Goal: Information Seeking & Learning: Find specific fact

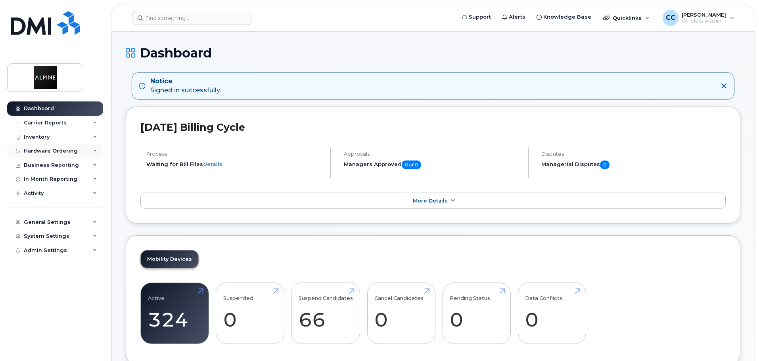
click at [49, 152] on div "Hardware Ordering" at bounding box center [51, 151] width 54 height 6
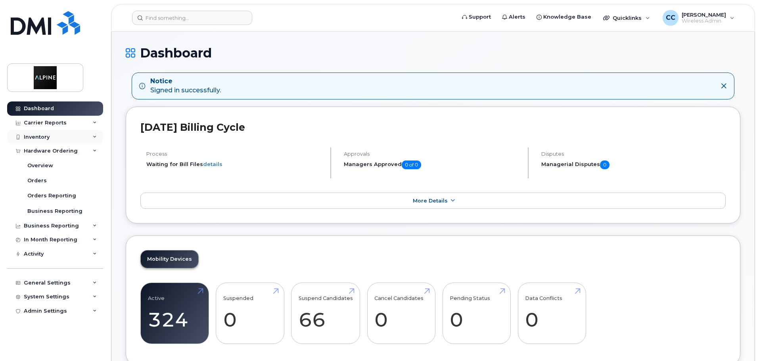
click at [55, 138] on div "Inventory" at bounding box center [55, 137] width 96 height 14
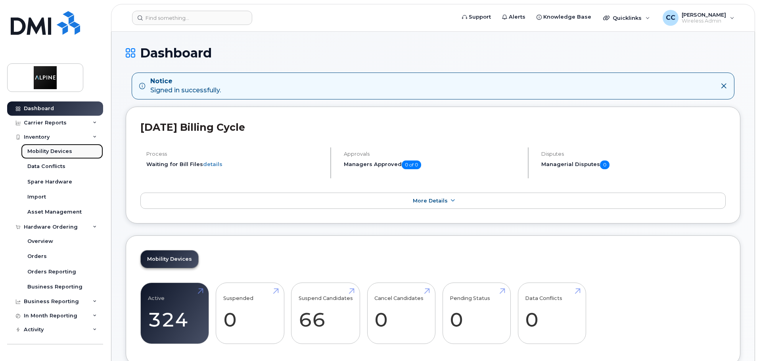
click at [56, 150] on div "Mobility Devices" at bounding box center [49, 151] width 45 height 7
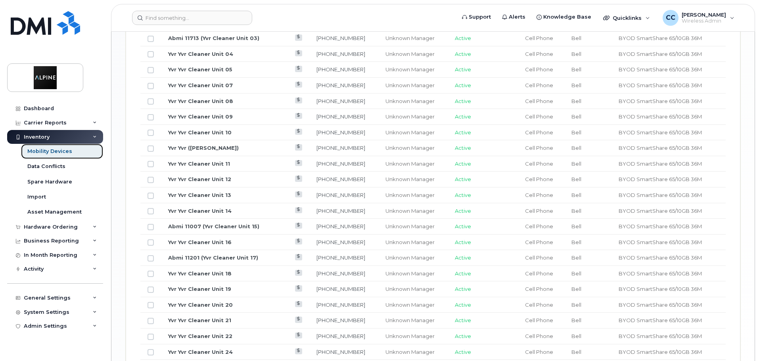
scroll to position [954, 0]
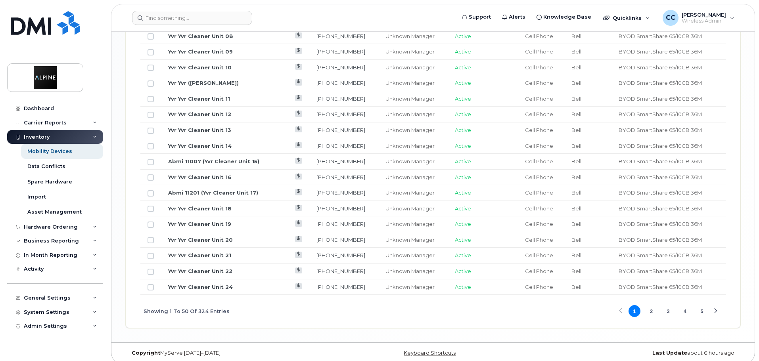
click at [668, 307] on button "3" at bounding box center [668, 311] width 12 height 12
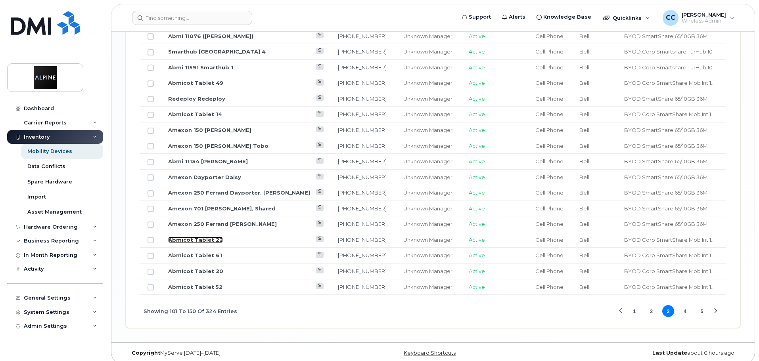
click at [198, 237] on link "Abmicot Tablet 22" at bounding box center [195, 240] width 55 height 6
click at [403, 236] on div "Unknown Manager" at bounding box center [429, 240] width 52 height 8
click at [201, 237] on link "Abmicot Tablet 22" at bounding box center [195, 240] width 55 height 6
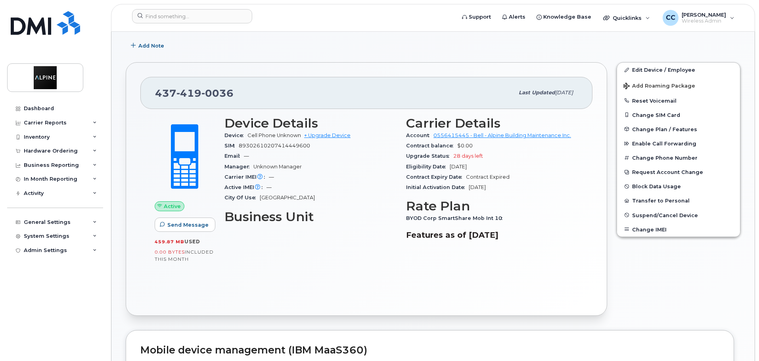
scroll to position [115, 0]
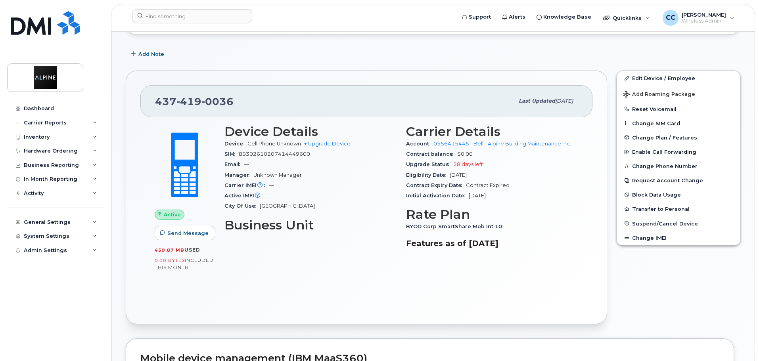
click at [290, 249] on div "Device Details Device Cell Phone Unknown + Upgrade Device SIM 89302610207414449…" at bounding box center [311, 190] width 182 height 140
click at [353, 180] on div "Carrier IMEI Carrier IMEI is reported during the last billing cycle or change o…" at bounding box center [310, 185] width 172 height 10
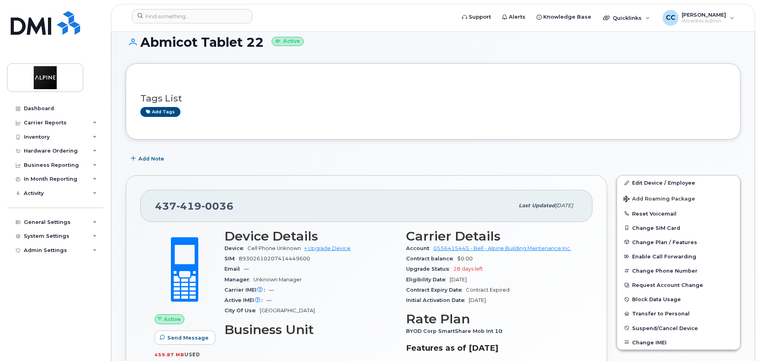
scroll to position [0, 0]
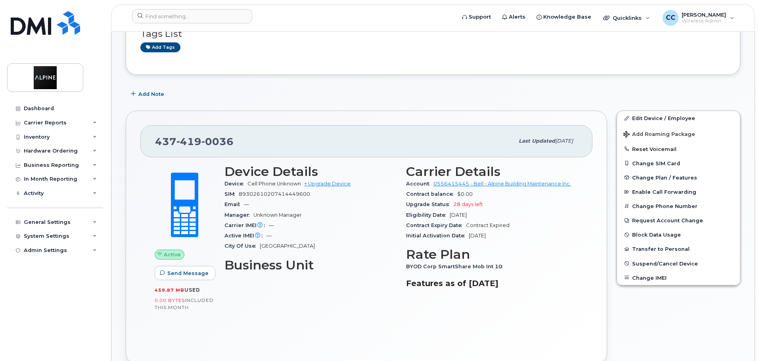
scroll to position [79, 0]
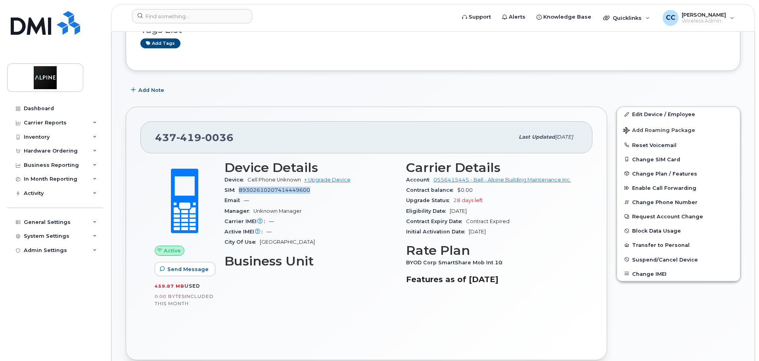
drag, startPoint x: 240, startPoint y: 189, endPoint x: 316, endPoint y: 190, distance: 76.1
click at [316, 190] on div "SIM 89302610207414449600" at bounding box center [310, 190] width 172 height 10
click at [60, 149] on div "Hardware Ordering" at bounding box center [51, 151] width 54 height 6
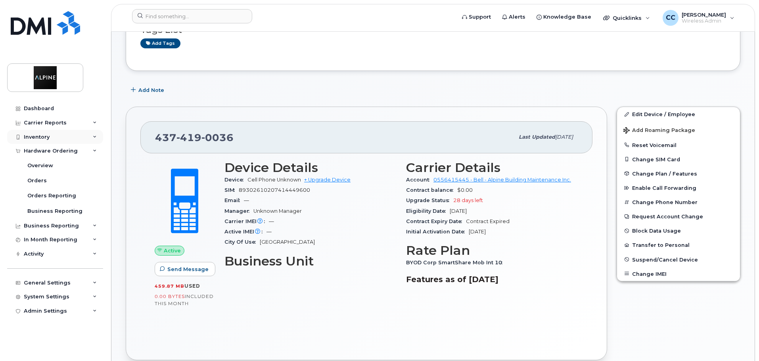
click at [44, 136] on div "Inventory" at bounding box center [37, 137] width 26 height 6
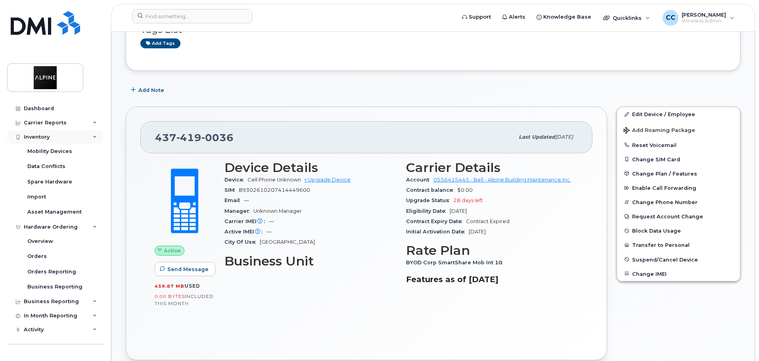
click at [64, 138] on div "Inventory" at bounding box center [55, 137] width 96 height 14
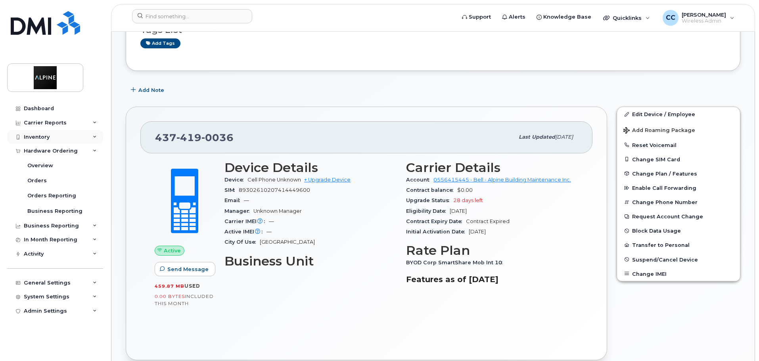
click at [73, 134] on div "Inventory" at bounding box center [55, 137] width 96 height 14
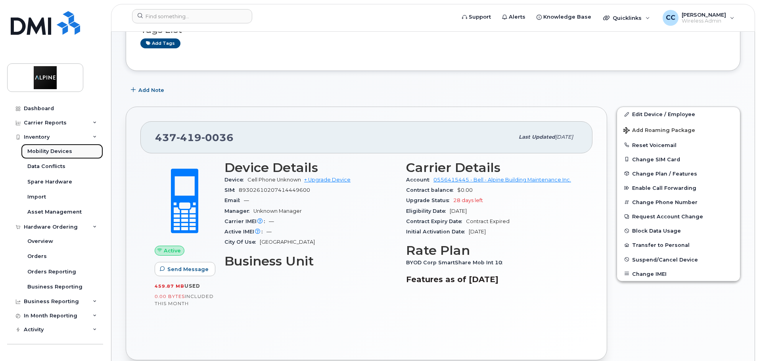
click at [58, 150] on div "Mobility Devices" at bounding box center [49, 151] width 45 height 7
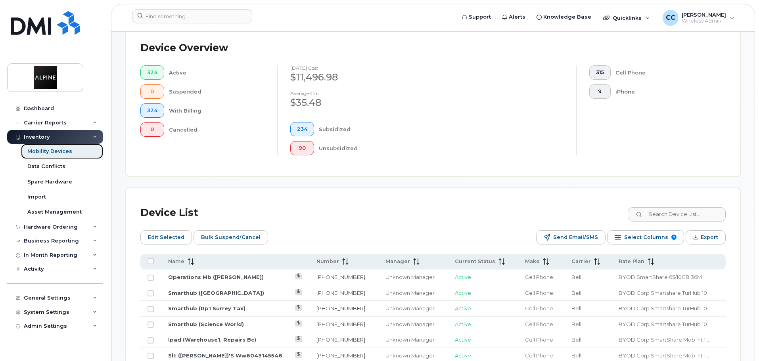
scroll to position [317, 0]
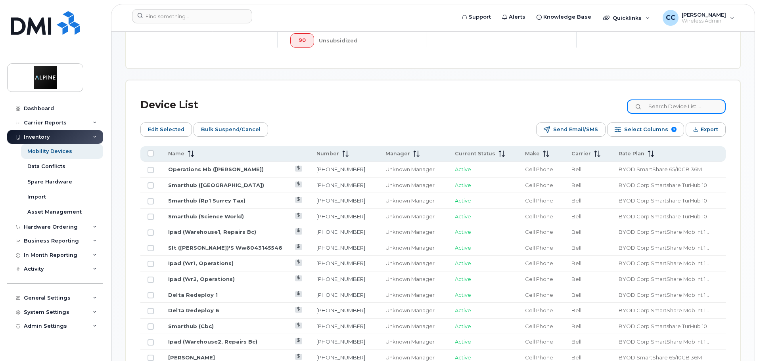
click at [682, 100] on input at bounding box center [676, 107] width 99 height 14
type input "COT"
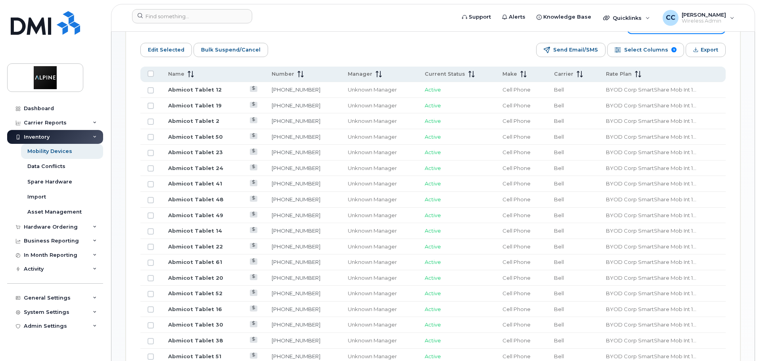
scroll to position [396, 0]
click at [207, 87] on link "Abmicot Tablet 12" at bounding box center [195, 90] width 54 height 6
click at [293, 199] on td "416-702-3472" at bounding box center [302, 200] width 76 height 16
click at [293, 197] on link "416-702-3472" at bounding box center [296, 200] width 49 height 6
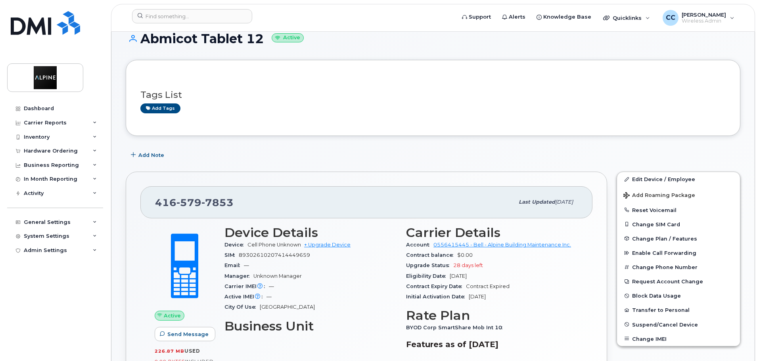
scroll to position [40, 0]
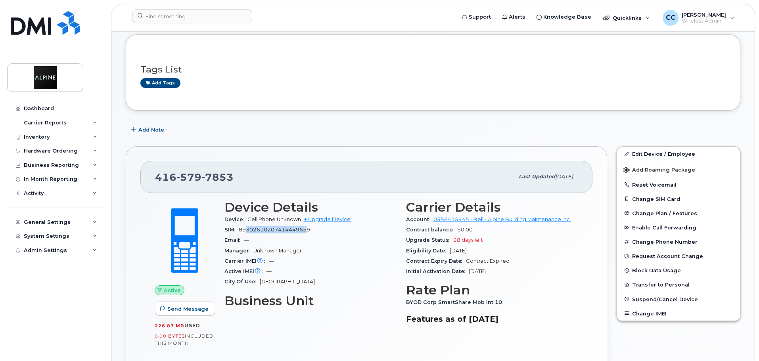
drag, startPoint x: 247, startPoint y: 227, endPoint x: 306, endPoint y: 228, distance: 58.7
click at [306, 228] on span "89302610207414449659" at bounding box center [274, 230] width 71 height 6
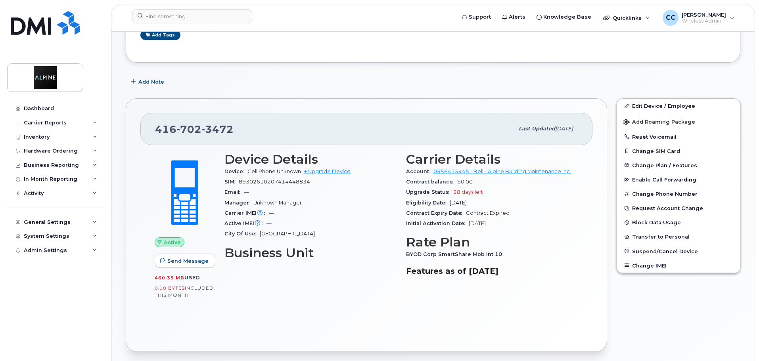
scroll to position [119, 0]
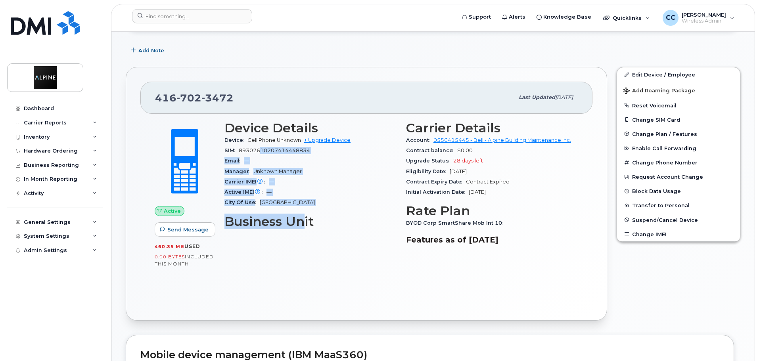
drag, startPoint x: 263, startPoint y: 154, endPoint x: 306, endPoint y: 212, distance: 72.5
click at [305, 211] on div "Device Details Device Cell Phone Unknown + Upgrade Device SIM [TECHNICAL_ID] Em…" at bounding box center [311, 186] width 182 height 140
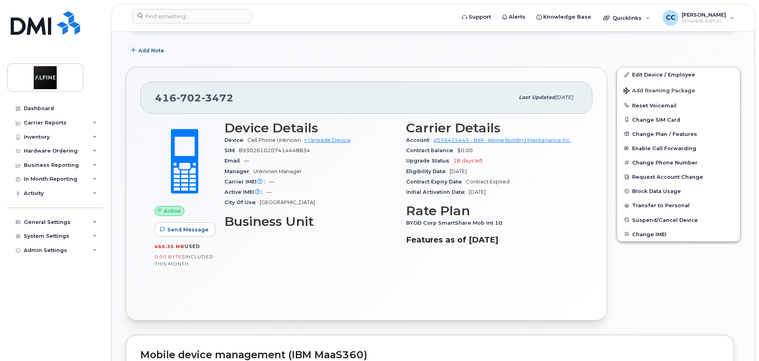
click at [307, 212] on div "Device Details Device Cell Phone Unknown + Upgrade Device SIM [TECHNICAL_ID] Em…" at bounding box center [311, 186] width 182 height 140
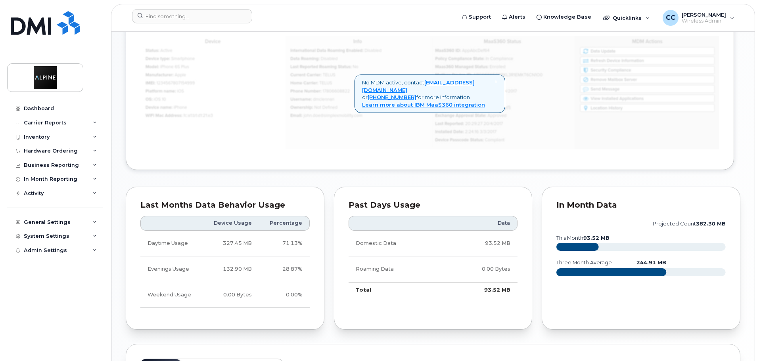
scroll to position [436, 0]
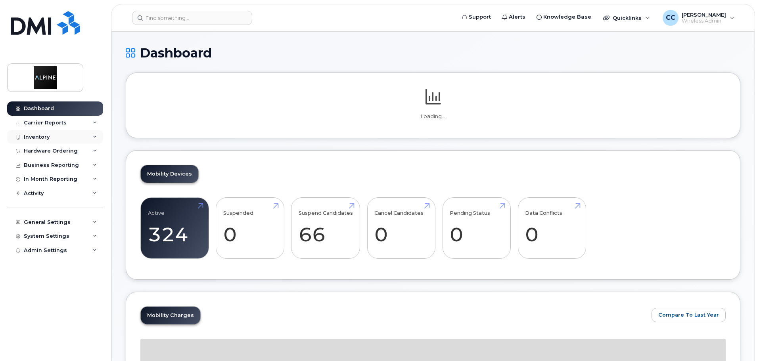
click at [49, 134] on div "Inventory" at bounding box center [37, 137] width 26 height 6
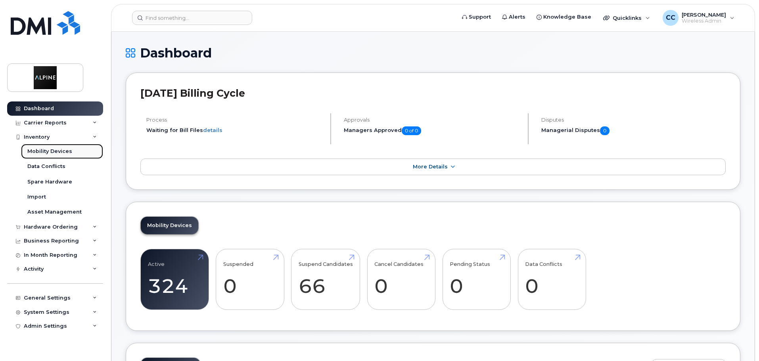
click at [57, 153] on div "Mobility Devices" at bounding box center [49, 151] width 45 height 7
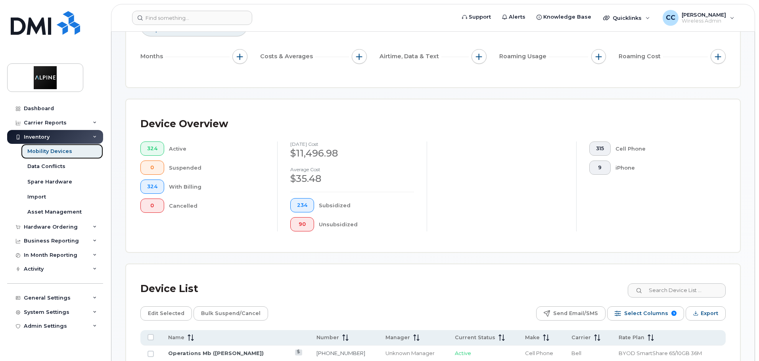
scroll to position [198, 0]
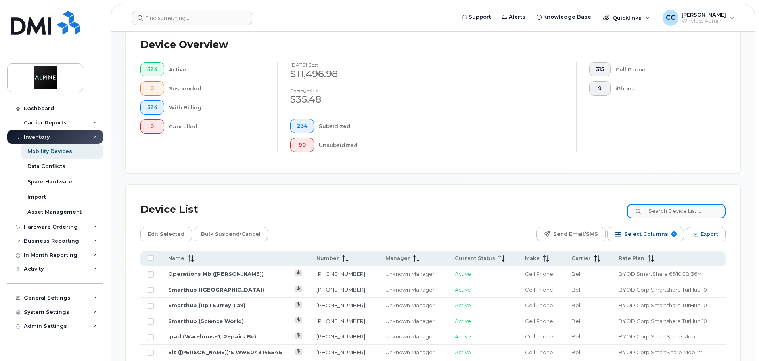
click at [675, 205] on input at bounding box center [676, 211] width 99 height 14
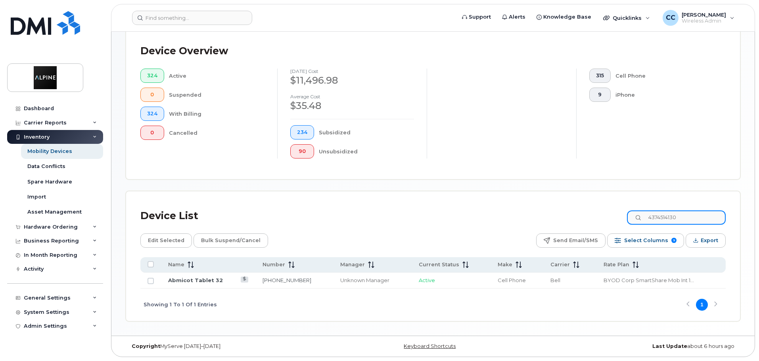
scroll to position [185, 0]
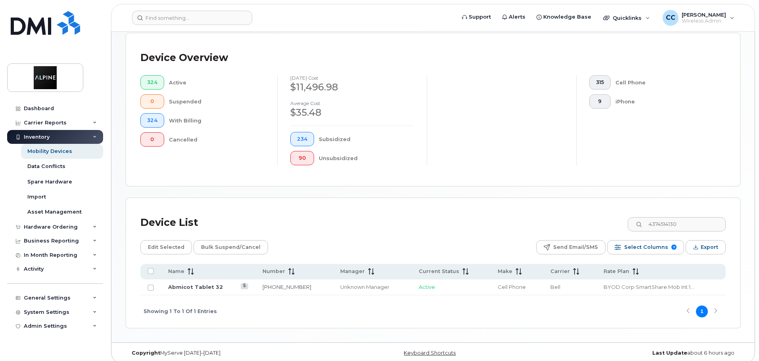
click at [372, 204] on div "Device List 4374514130 Edit Selected Bulk Suspend/Cancel Send Email/SMS Select …" at bounding box center [433, 263] width 614 height 130
click at [352, 283] on div "Unknown Manager" at bounding box center [372, 287] width 64 height 8
click at [199, 284] on link "Abmicot Tablet 32" at bounding box center [195, 287] width 55 height 6
click at [676, 217] on input "4374514130" at bounding box center [676, 224] width 99 height 14
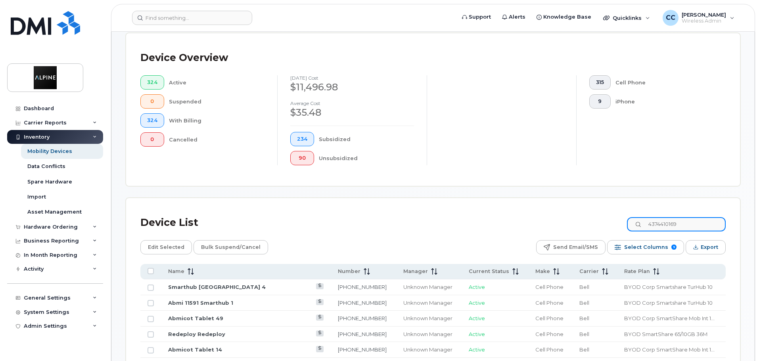
type input "4374410169"
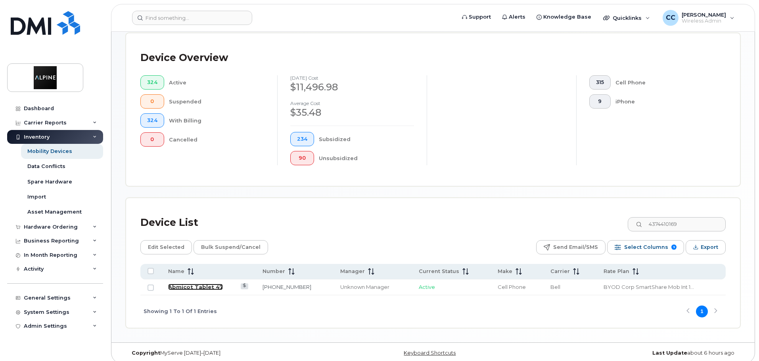
click at [206, 284] on link "Abmicot Tablet 47" at bounding box center [195, 287] width 55 height 6
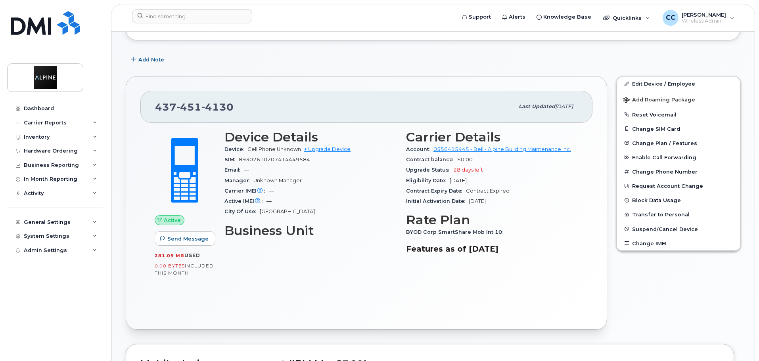
scroll to position [119, 0]
